Goal: Information Seeking & Learning: Learn about a topic

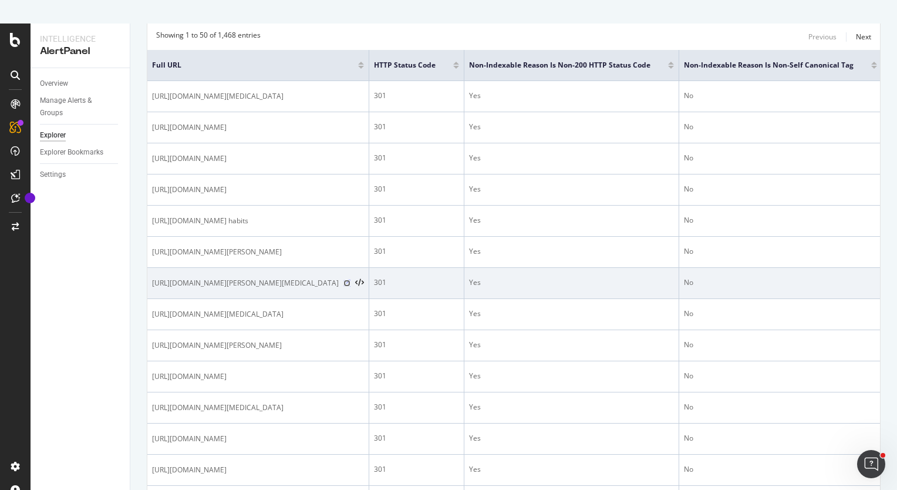
click at [351, 287] on icon at bounding box center [346, 282] width 7 height 7
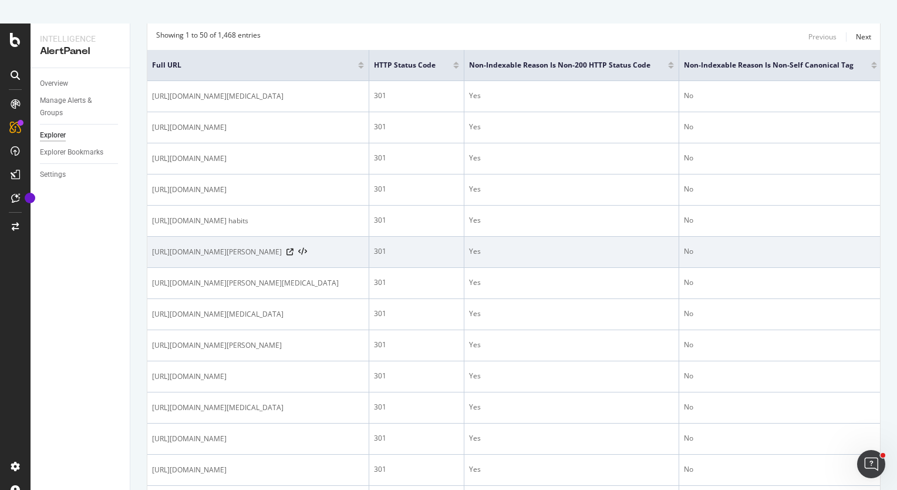
scroll to position [295, 0]
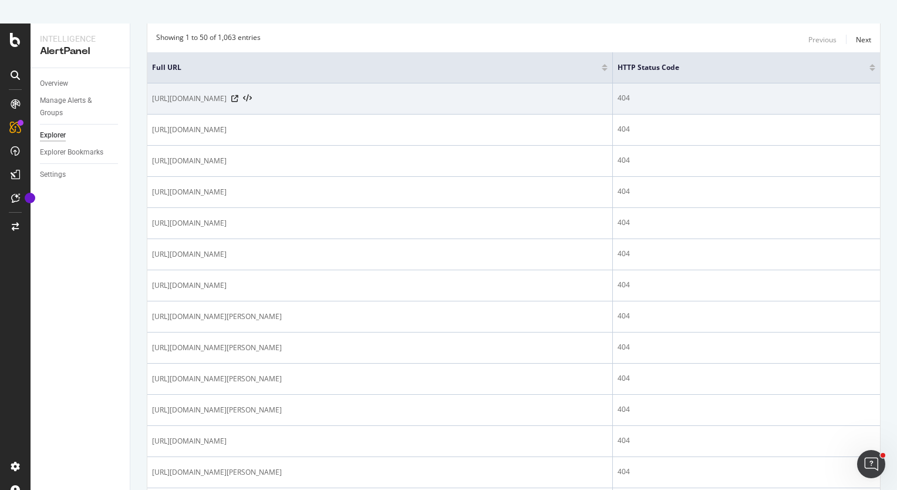
scroll to position [237, 0]
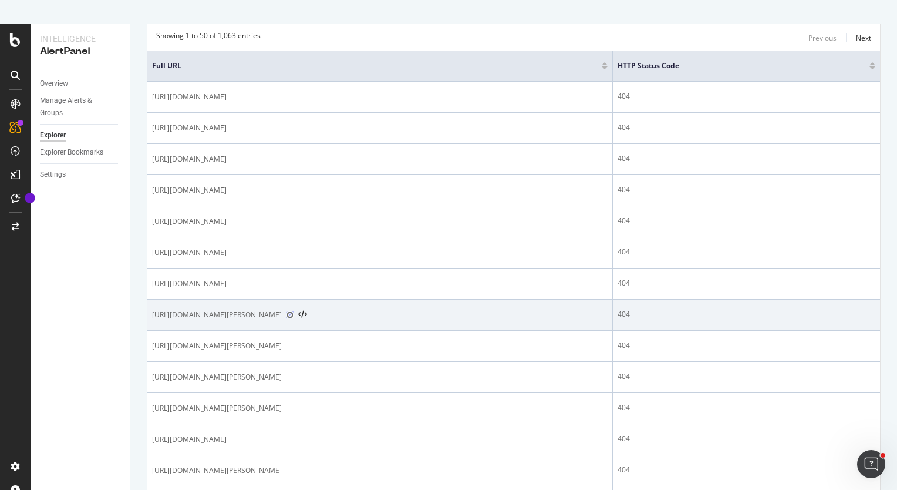
click at [294, 318] on icon at bounding box center [290, 314] width 7 height 7
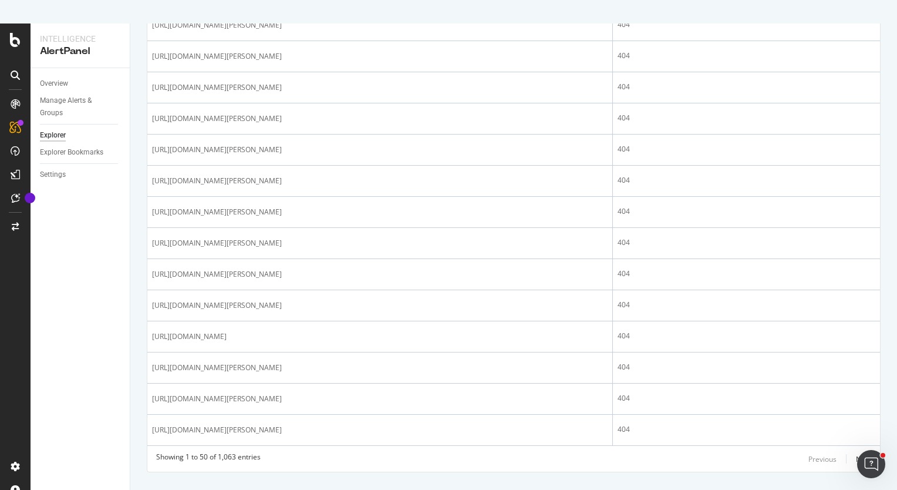
scroll to position [1480, 0]
